Goal: Information Seeking & Learning: Learn about a topic

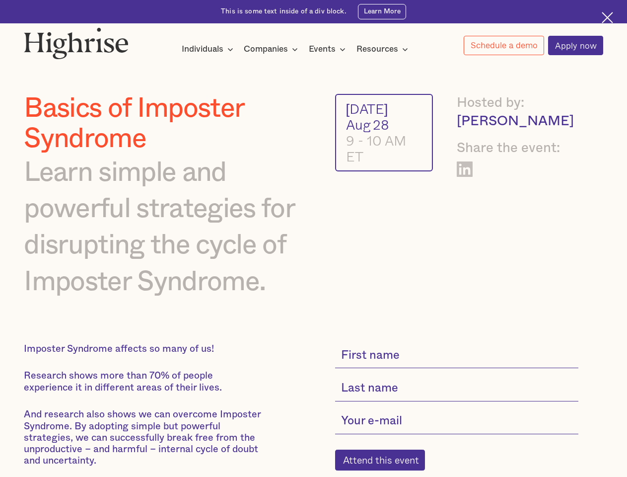
click at [77, 41] on img at bounding box center [76, 43] width 105 height 32
click at [208, 50] on div "Individuals" at bounding box center [203, 49] width 42 height 12
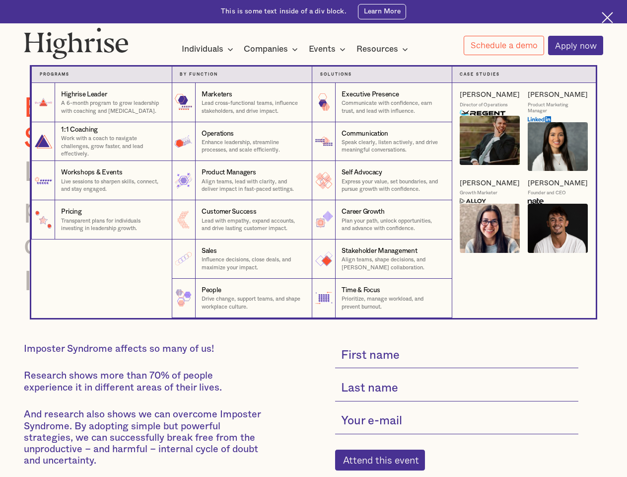
click at [273, 50] on div "Companies" at bounding box center [266, 49] width 44 height 12
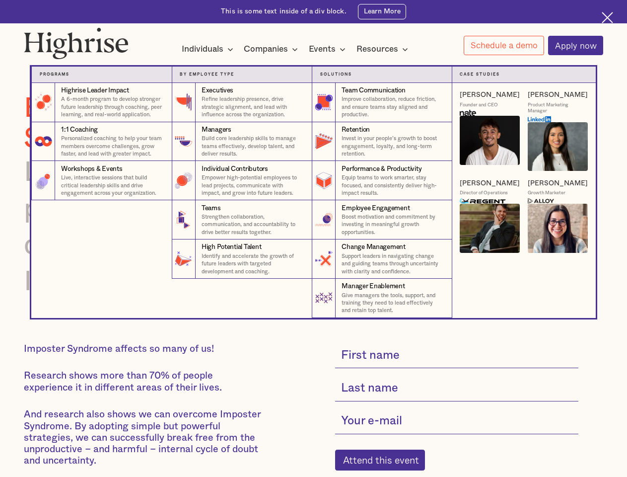
click at [330, 50] on div "Events" at bounding box center [322, 49] width 27 height 12
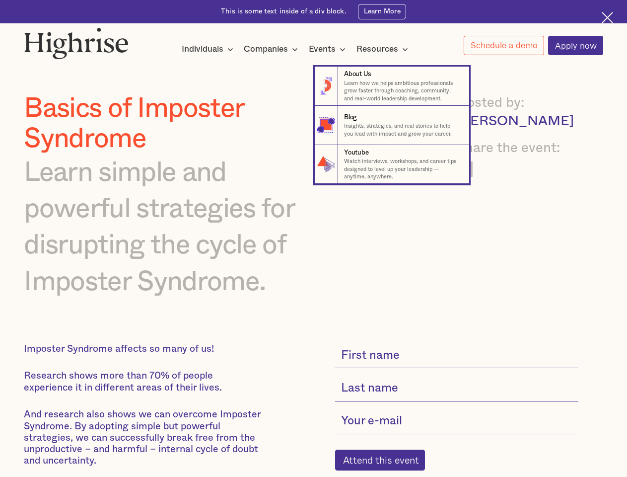
click at [386, 50] on div "Resources" at bounding box center [378, 49] width 42 height 12
click at [504, 46] on link "Schedule a demo" at bounding box center [504, 45] width 80 height 19
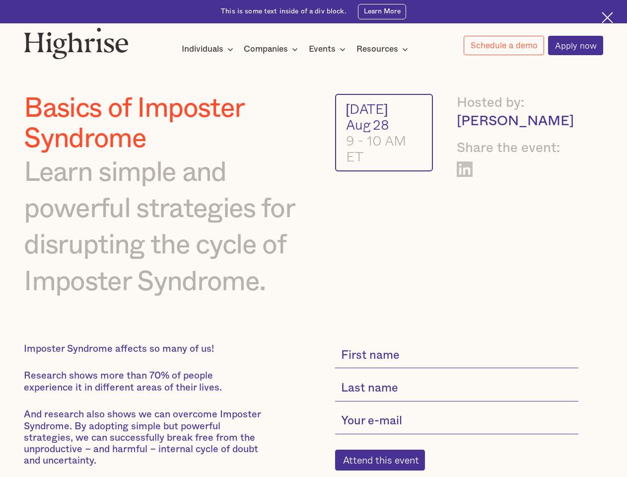
click at [0, 0] on div "Interested in a complimentary coaching session with one of our coaches? Share y…" at bounding box center [0, 0] width 0 height 0
click at [77, 41] on img at bounding box center [76, 43] width 105 height 32
click at [208, 50] on div "Individuals" at bounding box center [203, 49] width 42 height 12
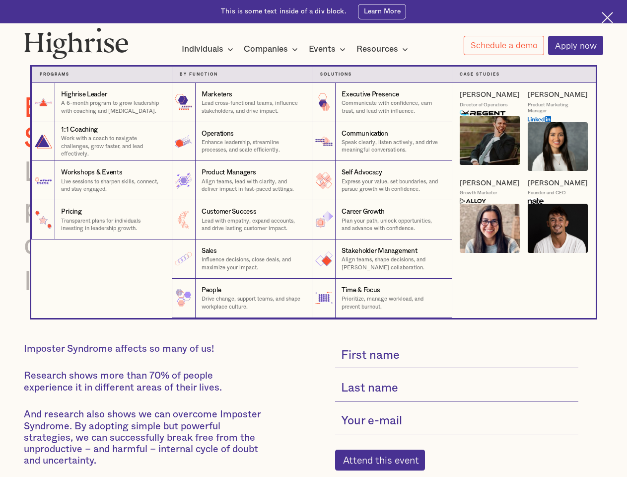
click at [273, 50] on div "Companies" at bounding box center [266, 49] width 44 height 12
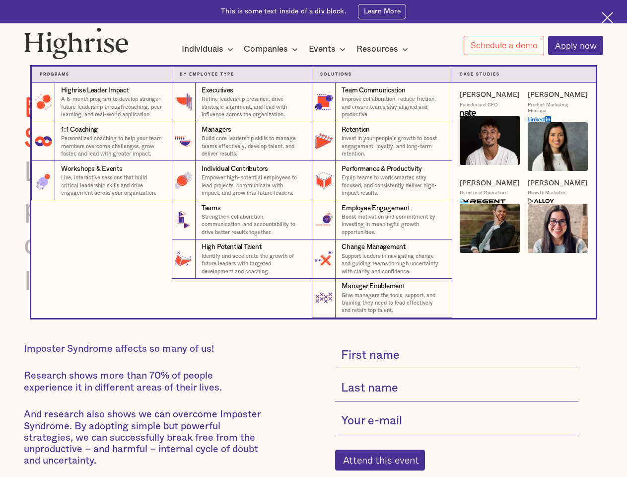
click at [330, 50] on div "Events" at bounding box center [322, 49] width 27 height 12
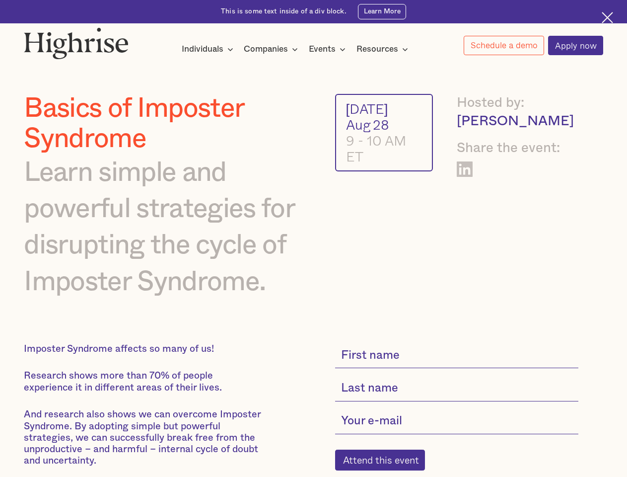
click at [386, 50] on div "Resources" at bounding box center [378, 49] width 42 height 12
click at [504, 46] on link "Schedule a demo" at bounding box center [504, 45] width 80 height 19
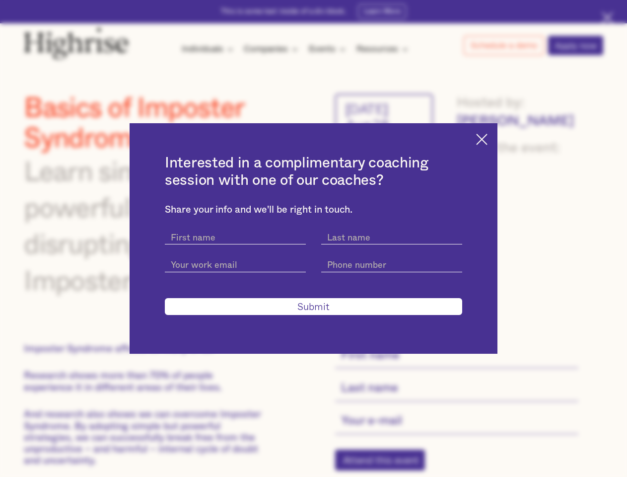
click at [386, 467] on div "Interested in a complimentary coaching session with one of our coaches? Share y…" at bounding box center [313, 238] width 627 height 477
